Goal: Navigation & Orientation: Go to known website

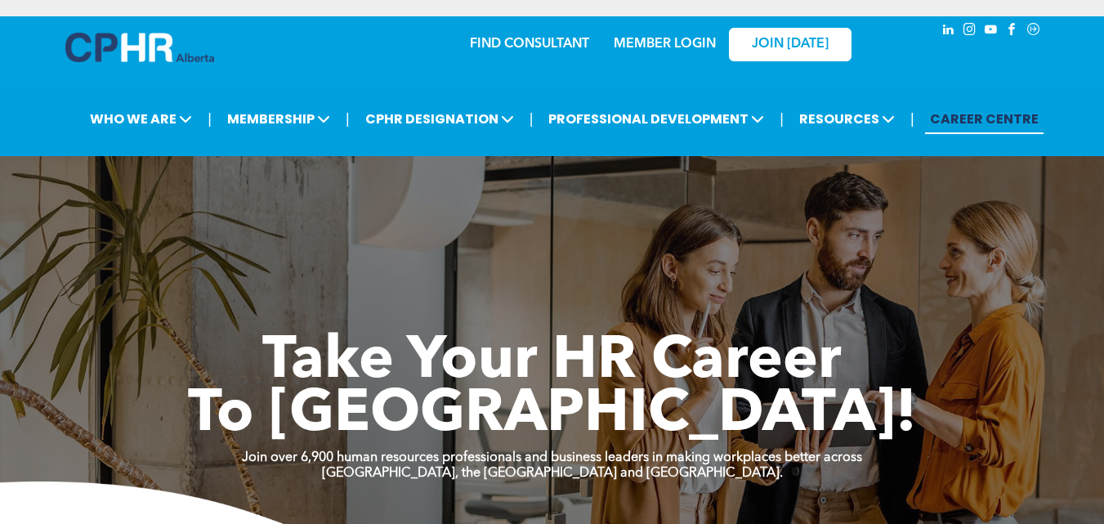
click at [689, 31] on div "MEMBER LOGIN" at bounding box center [665, 39] width 106 height 29
click at [683, 36] on div "MEMBER LOGIN" at bounding box center [665, 39] width 106 height 29
click at [683, 38] on link "MEMBER LOGIN" at bounding box center [665, 44] width 102 height 13
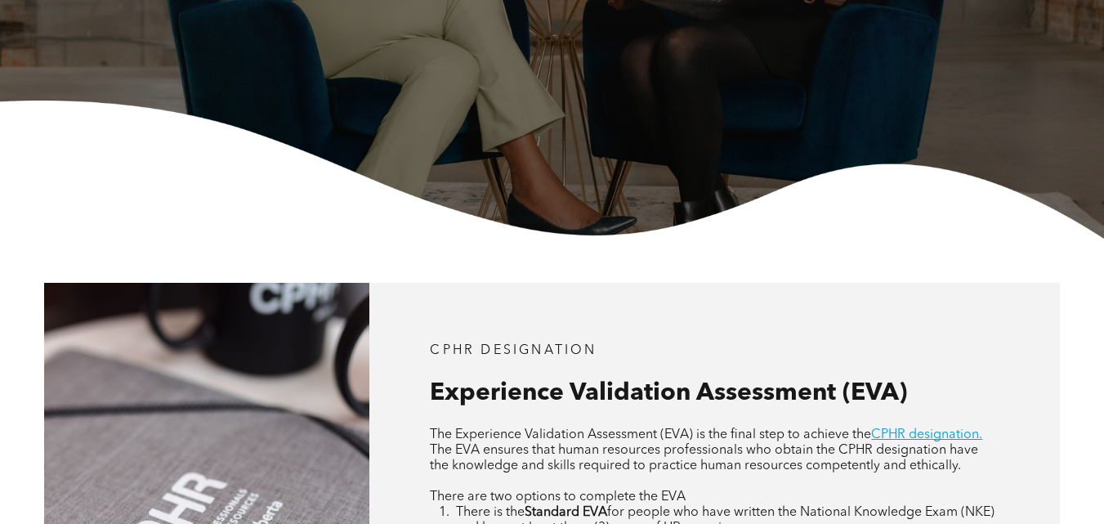
scroll to position [375, 0]
